Goal: Transaction & Acquisition: Purchase product/service

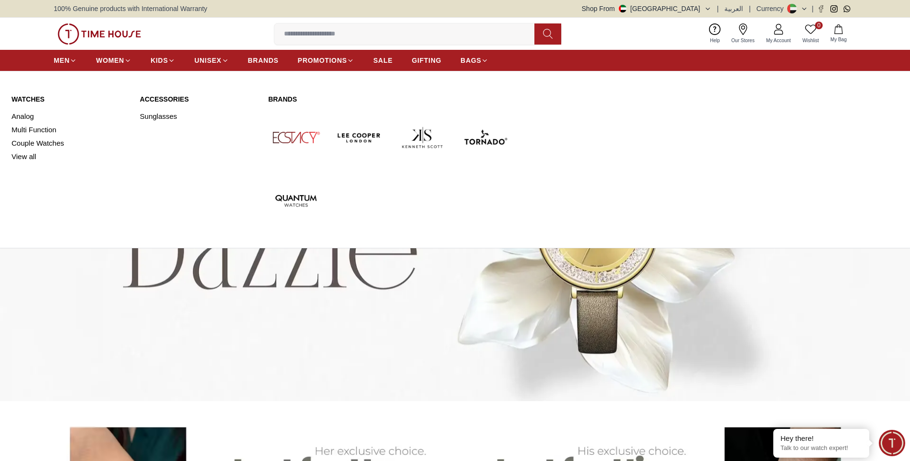
click at [32, 102] on link "Watches" at bounding box center [70, 99] width 117 height 10
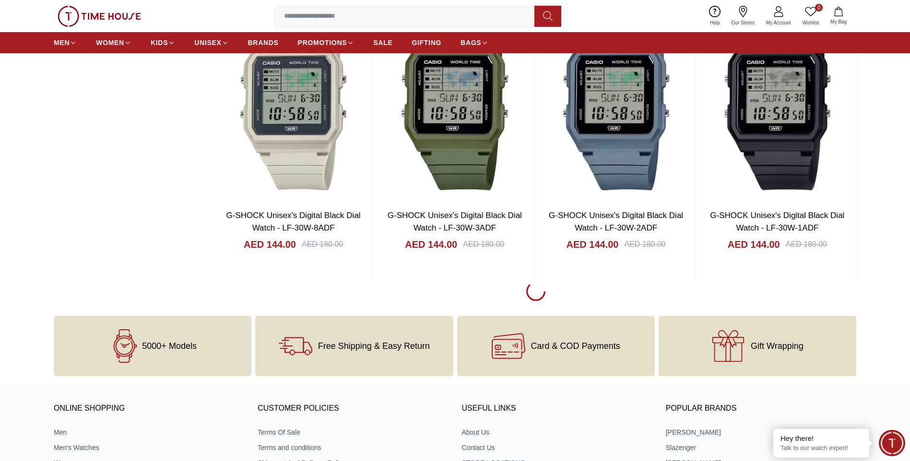
scroll to position [1295, 0]
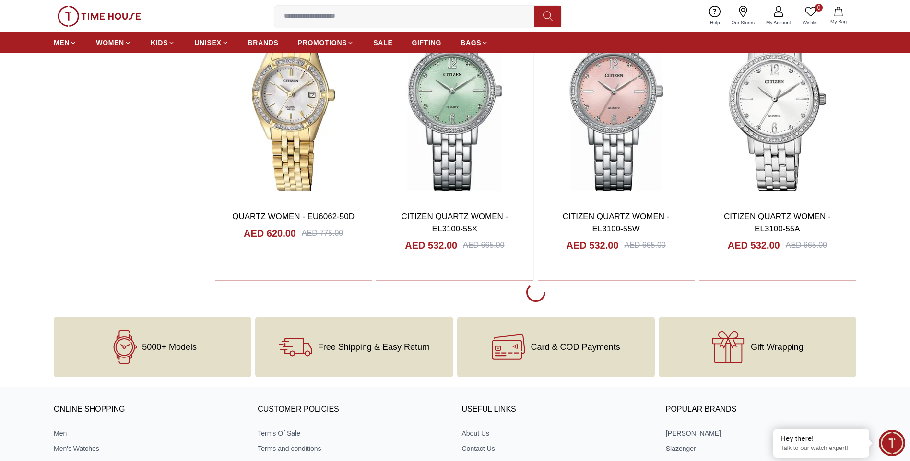
scroll to position [4172, 0]
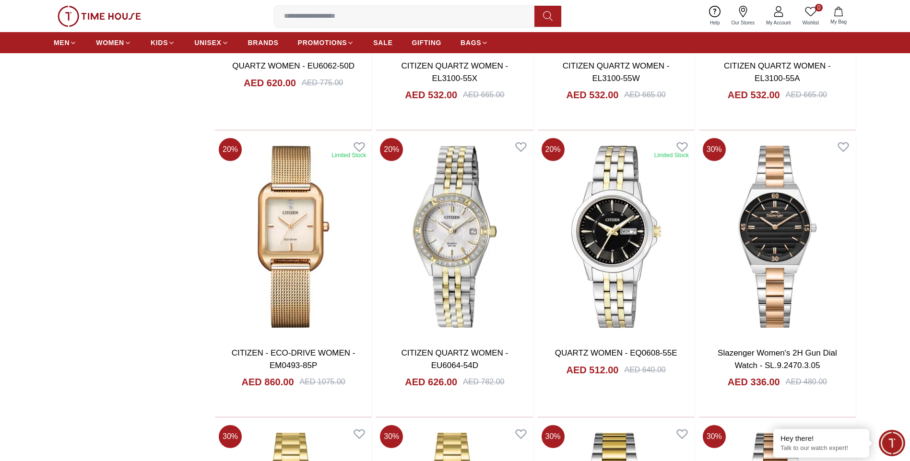
scroll to position [4316, 0]
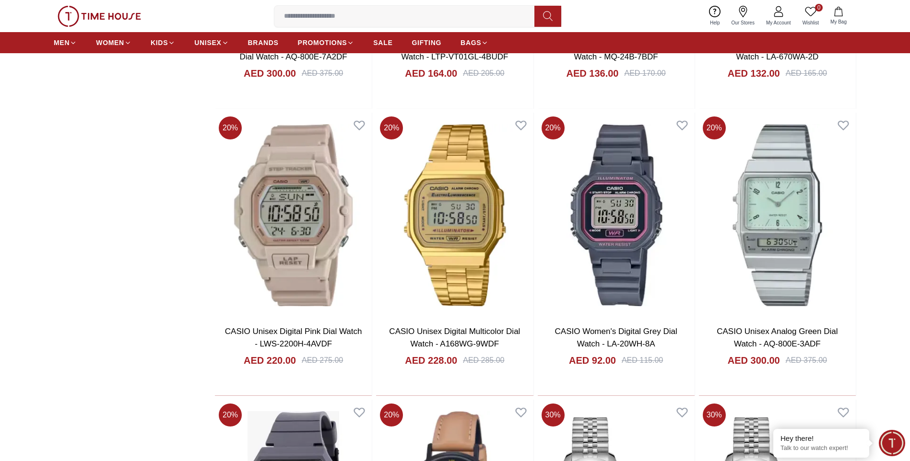
scroll to position [6377, 0]
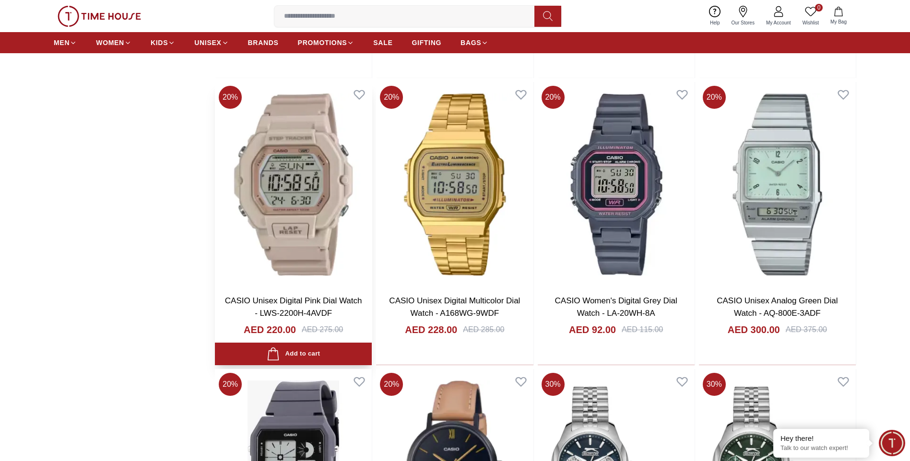
click at [285, 252] on img at bounding box center [293, 184] width 157 height 205
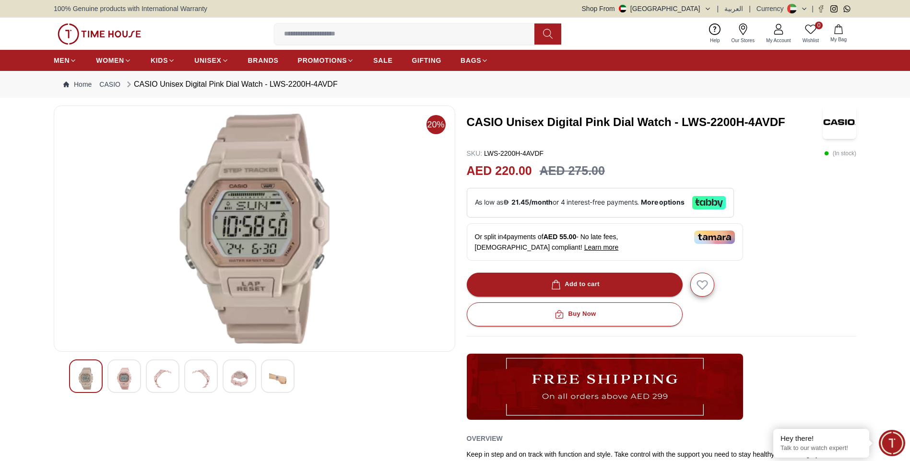
click at [122, 384] on img at bounding box center [124, 379] width 17 height 22
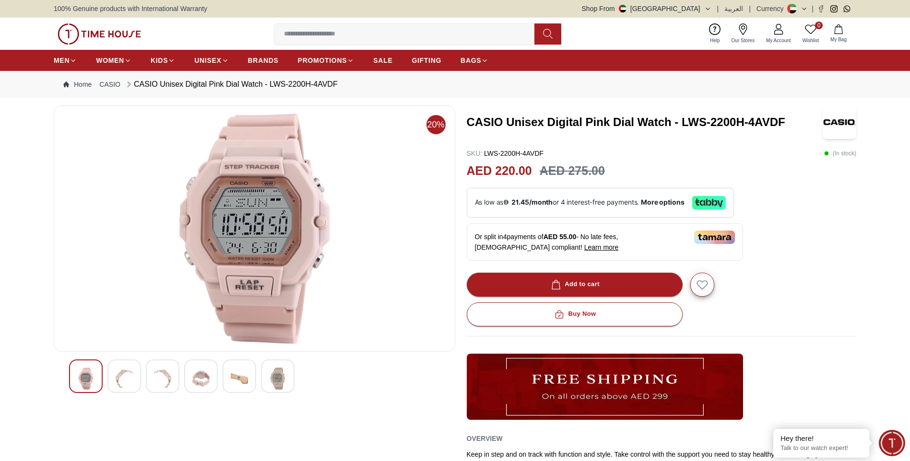
click at [155, 381] on img at bounding box center [162, 379] width 17 height 22
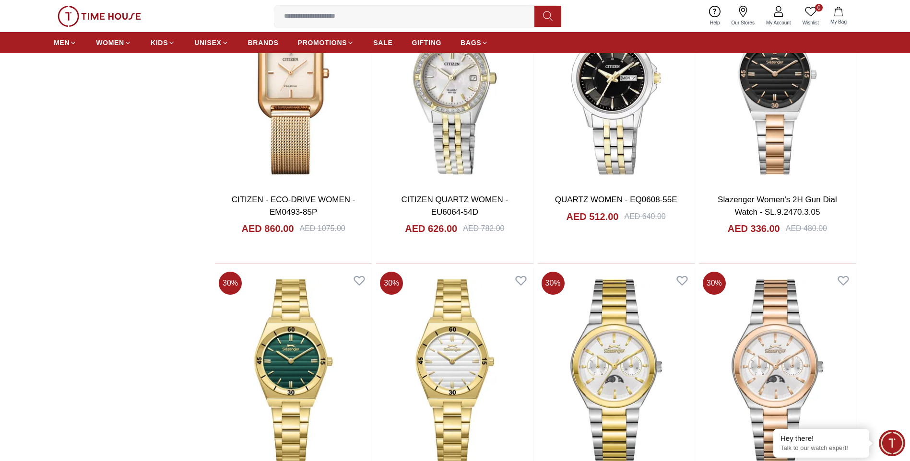
scroll to position [4622, 0]
